Goal: Task Accomplishment & Management: Complete application form

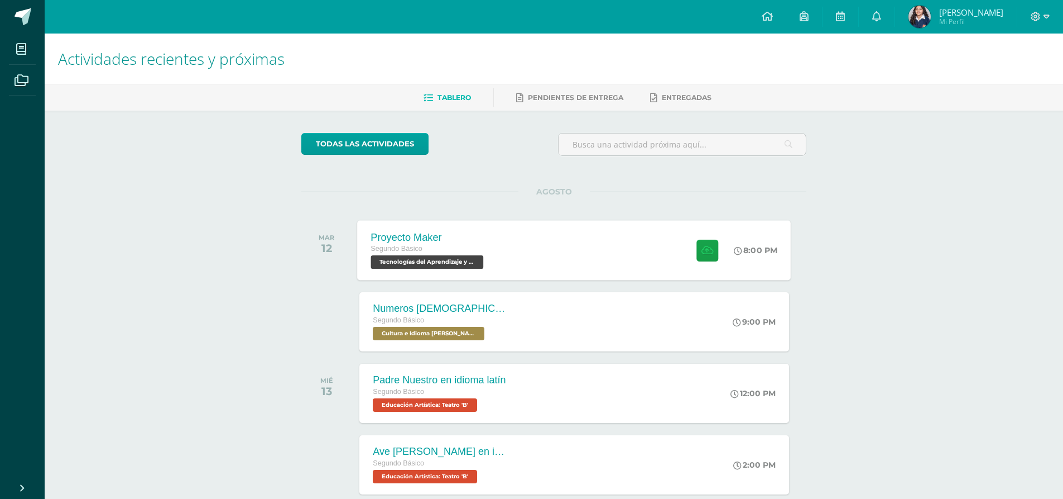
click at [591, 233] on div "Proyecto Maker Segundo Básico Tecnologías del Aprendizaje y la Comunicación 'B'…" at bounding box center [575, 250] width 434 height 60
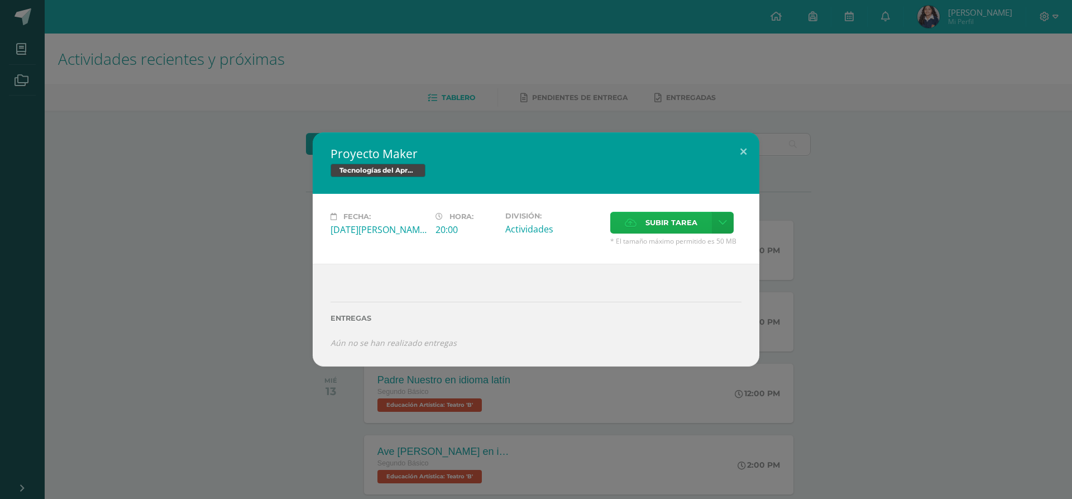
click at [634, 221] on icon at bounding box center [631, 222] width 12 height 7
click at [0, 0] on input "Subir tarea" at bounding box center [0, 0] width 0 height 0
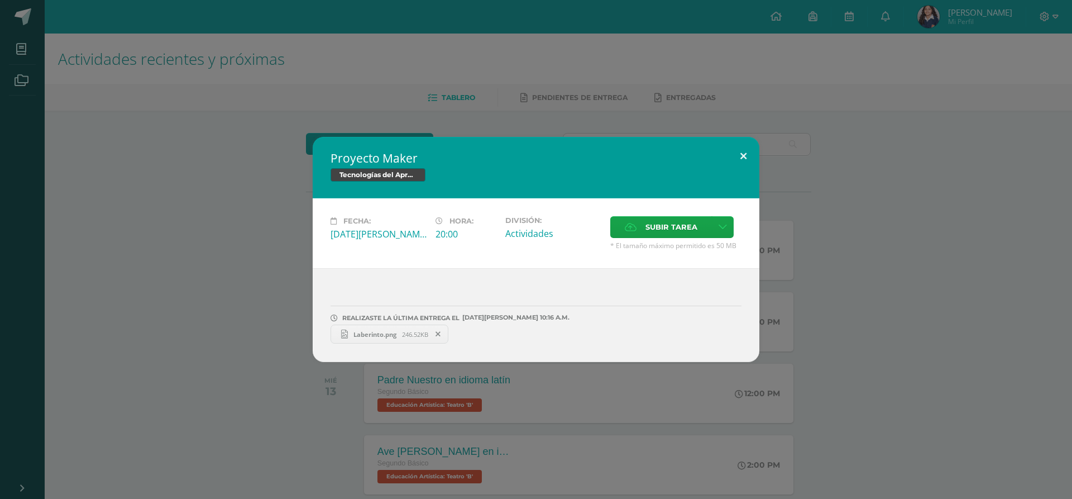
click at [742, 147] on button at bounding box center [743, 156] width 32 height 38
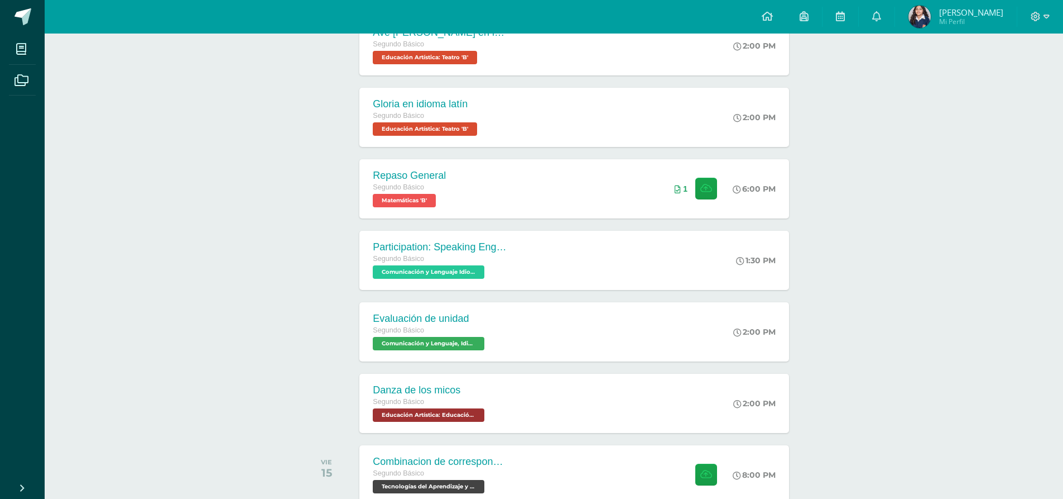
scroll to position [488, 0]
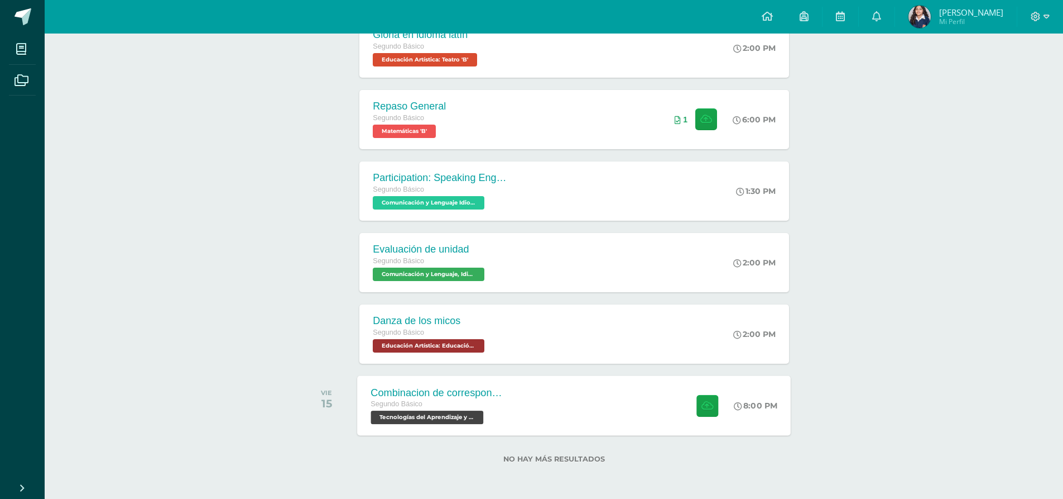
click at [629, 423] on div "Combinacion de correspondencia Segundo Básico Tecnologías del Aprendizaje y la …" at bounding box center [575, 405] width 434 height 60
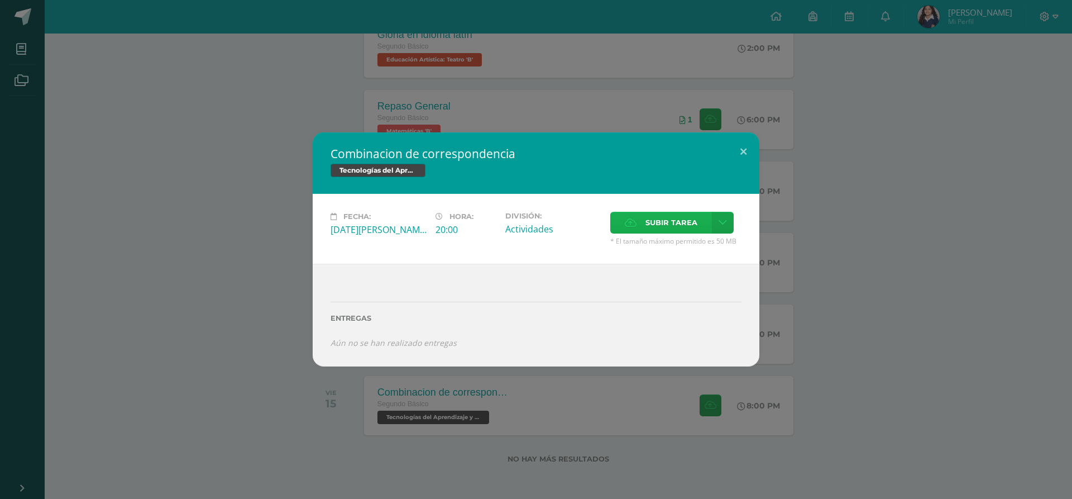
click at [646, 214] on span "Subir tarea" at bounding box center [671, 222] width 52 height 21
click at [0, 0] on input "Subir tarea" at bounding box center [0, 0] width 0 height 0
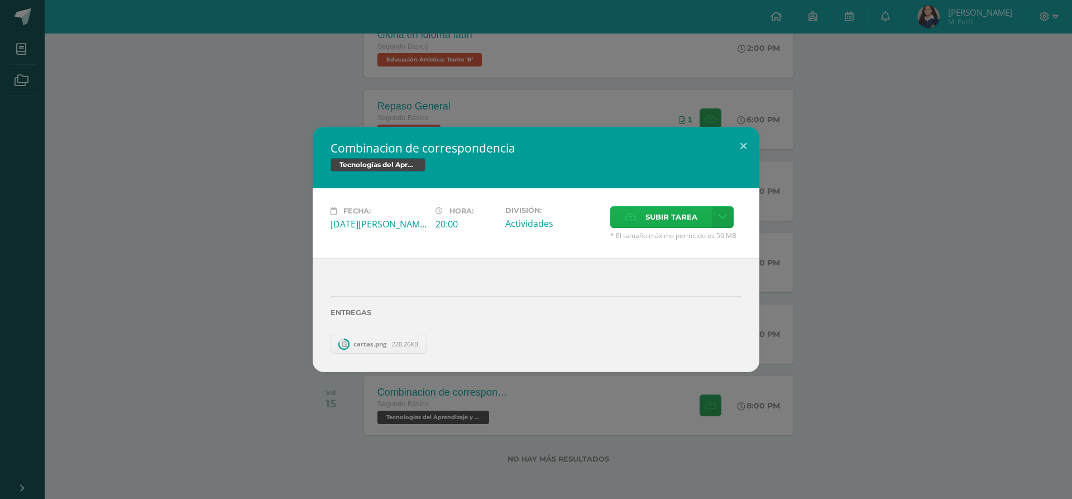
click at [668, 219] on span "Subir tarea" at bounding box center [671, 217] width 52 height 21
click at [0, 0] on input "Subir tarea" at bounding box center [0, 0] width 0 height 0
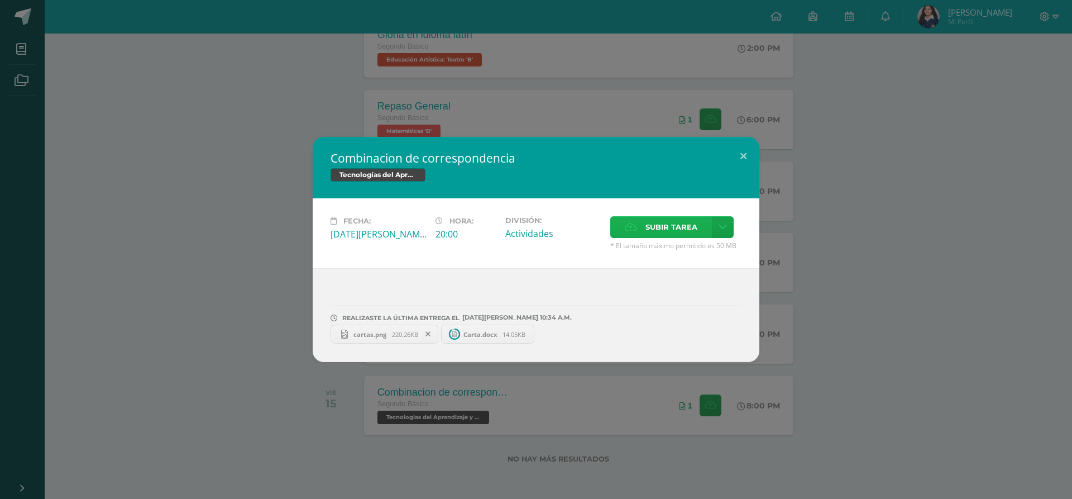
click at [660, 224] on span "Subir tarea" at bounding box center [671, 227] width 52 height 21
click at [0, 0] on input "Subir tarea" at bounding box center [0, 0] width 0 height 0
click at [518, 330] on span "14.05KB" at bounding box center [513, 334] width 23 height 8
click at [536, 333] on icon at bounding box center [535, 334] width 5 height 8
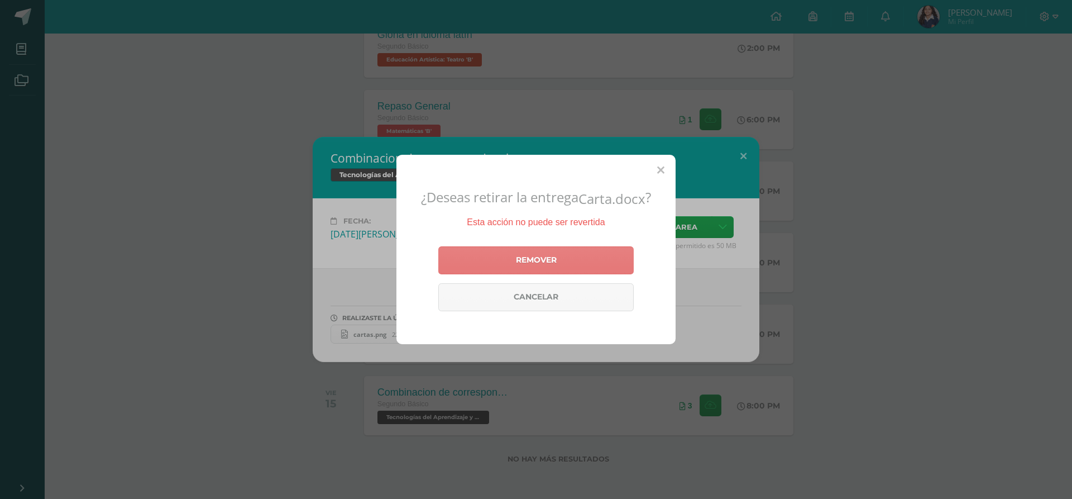
click at [586, 253] on link "Remover" at bounding box center [535, 260] width 195 height 28
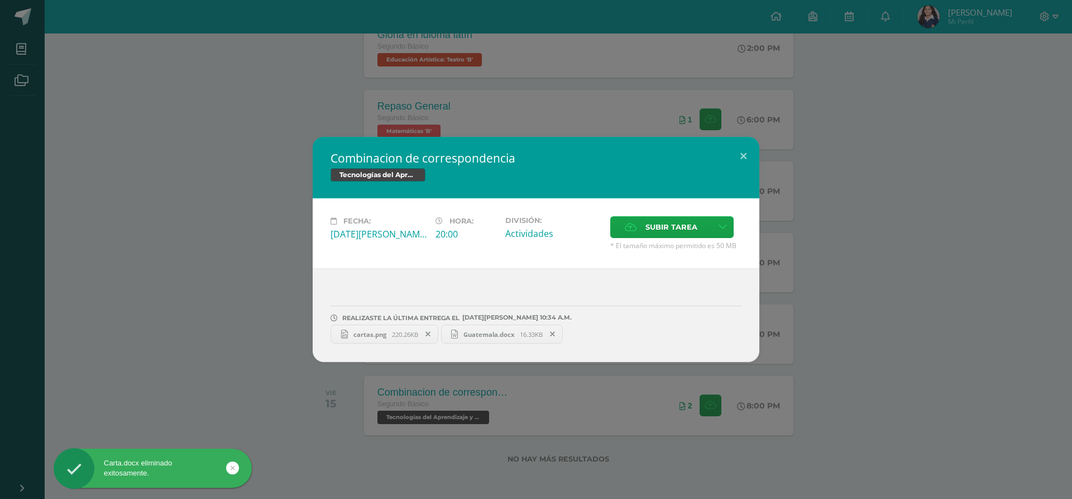
click at [497, 337] on span "Guatemala.docx" at bounding box center [489, 334] width 62 height 8
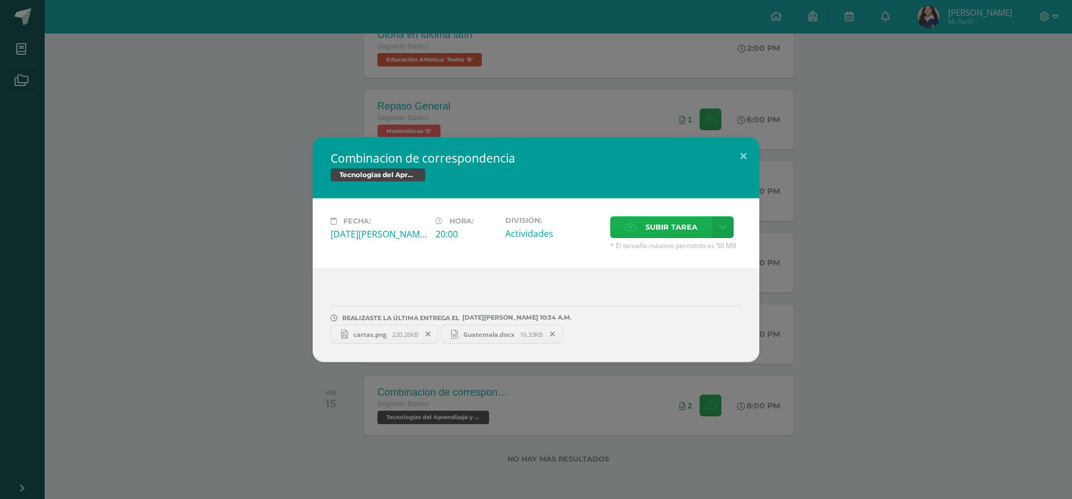
click at [663, 227] on span "Subir tarea" at bounding box center [671, 227] width 52 height 21
click at [0, 0] on input "Subir tarea" at bounding box center [0, 0] width 0 height 0
click at [735, 150] on button at bounding box center [743, 156] width 32 height 38
